Goal: Transaction & Acquisition: Obtain resource

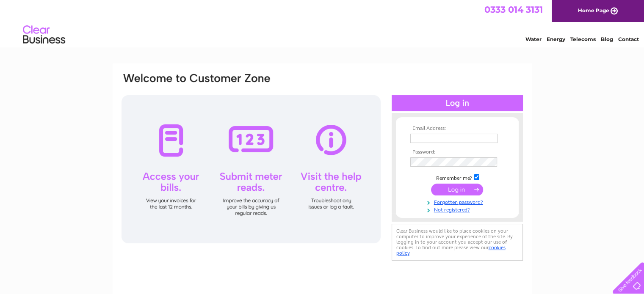
type input "yvonne.elliott@live.co.uk"
click at [453, 191] on input "submit" at bounding box center [457, 190] width 52 height 12
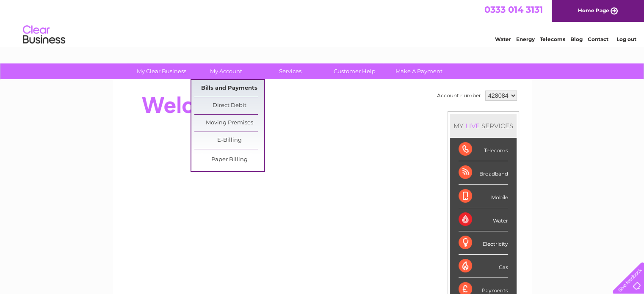
click at [231, 84] on link "Bills and Payments" at bounding box center [229, 88] width 70 height 17
click at [230, 86] on link "Bills and Payments" at bounding box center [229, 88] width 70 height 17
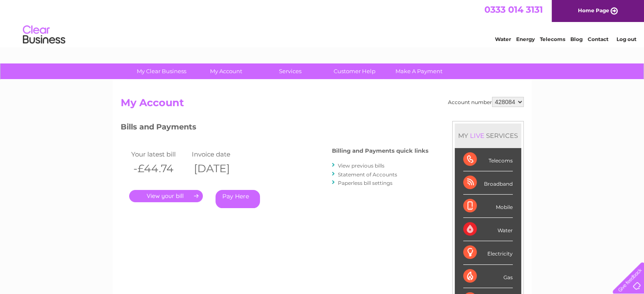
click at [521, 105] on select "428084" at bounding box center [508, 102] width 32 height 10
click at [624, 40] on link "Log out" at bounding box center [626, 39] width 20 height 6
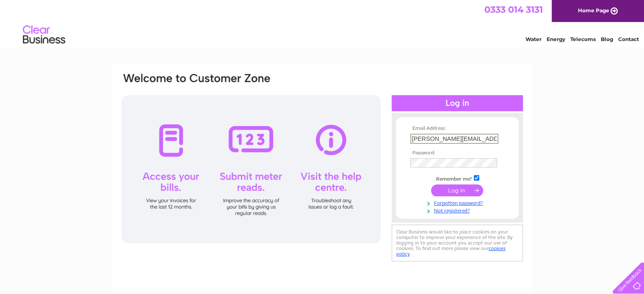
click at [483, 137] on input "yvonne.elliott@live.co.uk" at bounding box center [455, 139] width 88 height 10
type input "info@elliottbrownbookkeeping.co.uk"
click at [454, 192] on input "submit" at bounding box center [457, 190] width 52 height 12
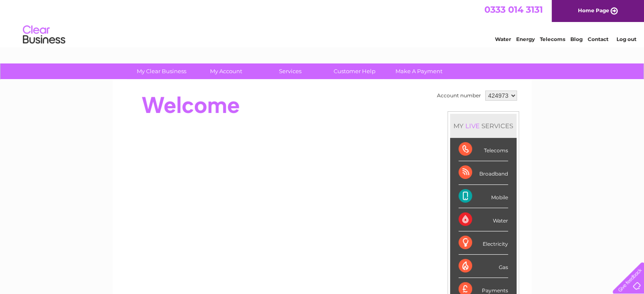
click at [621, 39] on link "Log out" at bounding box center [626, 39] width 20 height 6
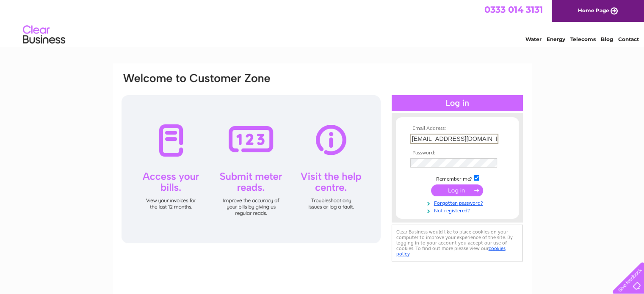
click at [415, 137] on input "[EMAIL_ADDRESS][DOMAIN_NAME]" at bounding box center [455, 139] width 88 height 10
type input "[PERSON_NAME][EMAIL_ADDRESS][PERSON_NAME][DOMAIN_NAME]"
click at [449, 189] on input "submit" at bounding box center [457, 190] width 52 height 12
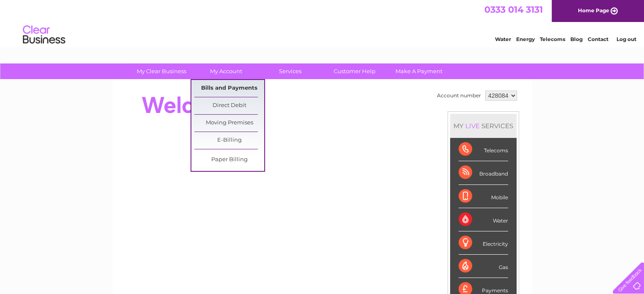
click at [229, 84] on link "Bills and Payments" at bounding box center [229, 88] width 70 height 17
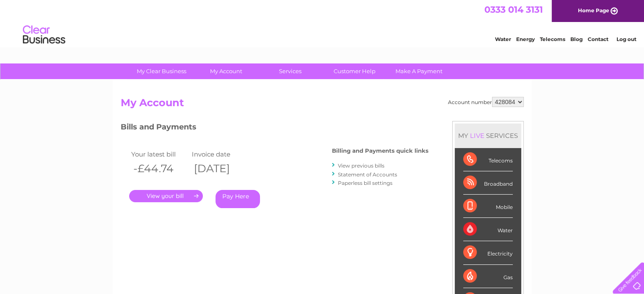
click at [173, 197] on link "." at bounding box center [166, 196] width 74 height 12
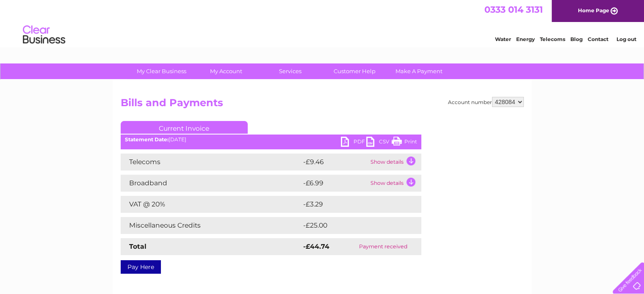
click at [354, 140] on link "PDF" at bounding box center [353, 143] width 25 height 12
click at [619, 38] on link "Log out" at bounding box center [626, 39] width 20 height 6
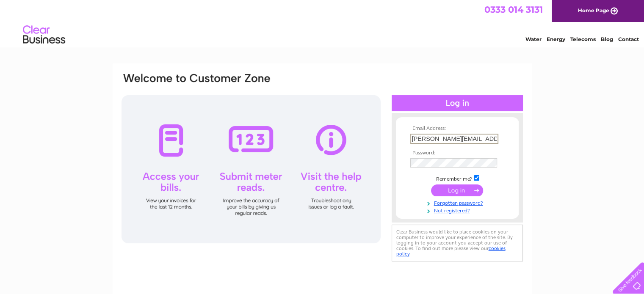
click at [476, 139] on input "yvonne.elliott@live.co.uk" at bounding box center [455, 139] width 88 height 10
type input "info@elliottbrownbookkeeping.co.uk"
click at [454, 187] on input "submit" at bounding box center [457, 190] width 52 height 12
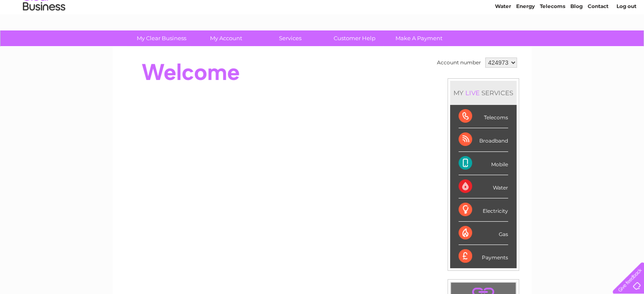
scroll to position [31, 0]
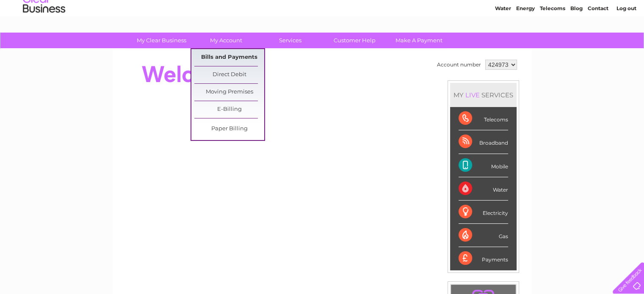
click at [226, 56] on link "Bills and Payments" at bounding box center [229, 57] width 70 height 17
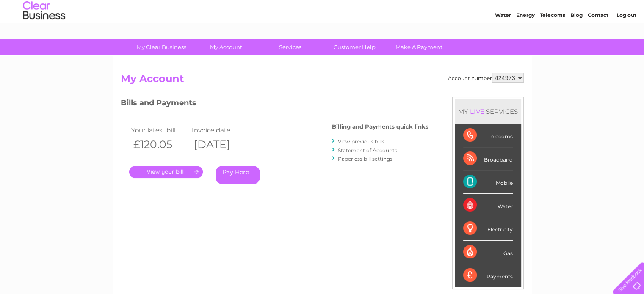
scroll to position [22, 0]
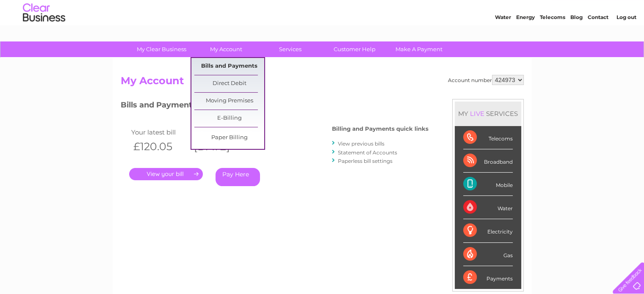
click at [229, 62] on link "Bills and Payments" at bounding box center [229, 66] width 70 height 17
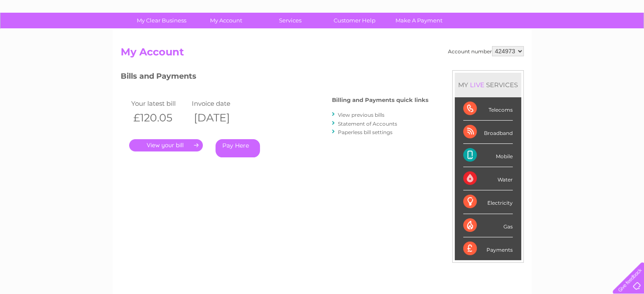
scroll to position [44, 0]
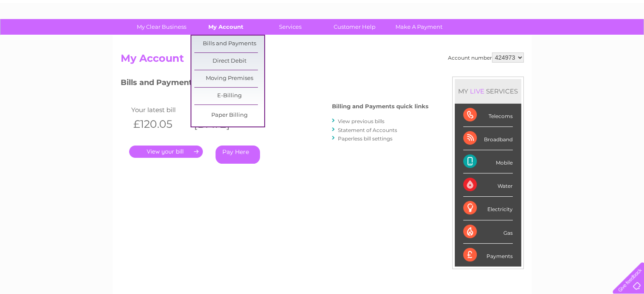
click at [228, 28] on link "My Account" at bounding box center [226, 27] width 70 height 16
click at [225, 44] on link "Bills and Payments" at bounding box center [229, 44] width 70 height 17
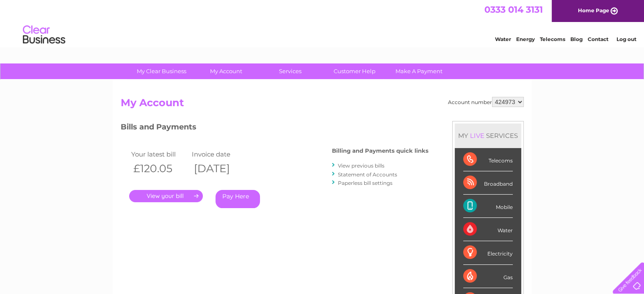
drag, startPoint x: 0, startPoint y: 0, endPoint x: 244, endPoint y: 35, distance: 247.0
click at [244, 36] on div "Water Energy Telecoms Blog Contact Log out" at bounding box center [322, 36] width 644 height 28
